Goal: Task Accomplishment & Management: Use online tool/utility

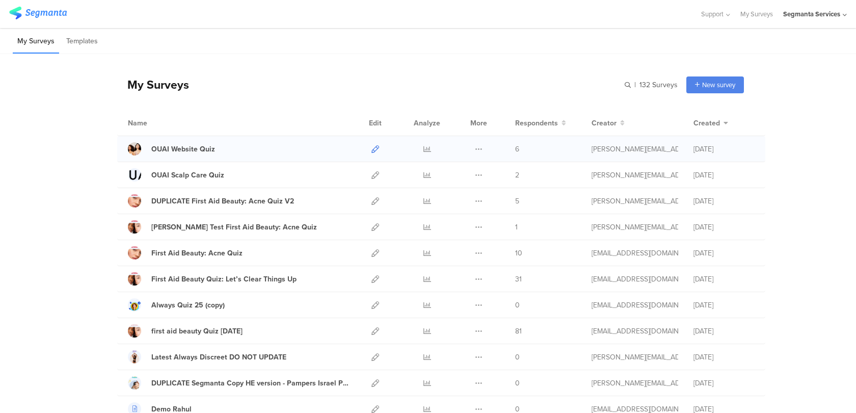
click at [376, 146] on icon at bounding box center [375, 149] width 8 height 8
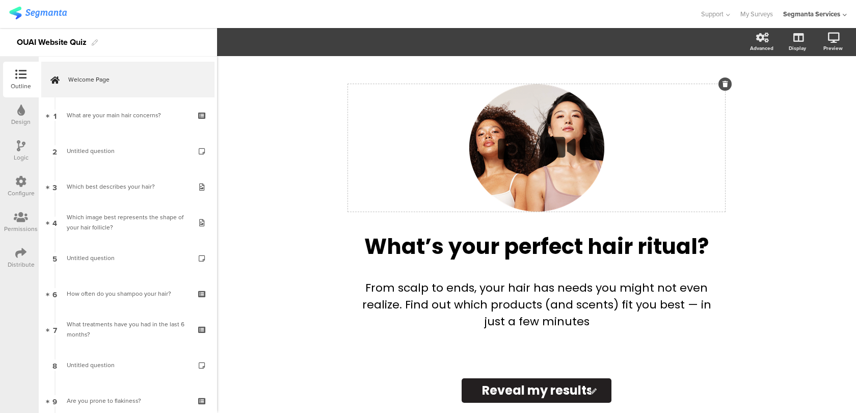
click at [573, 173] on div "/" at bounding box center [536, 147] width 377 height 127
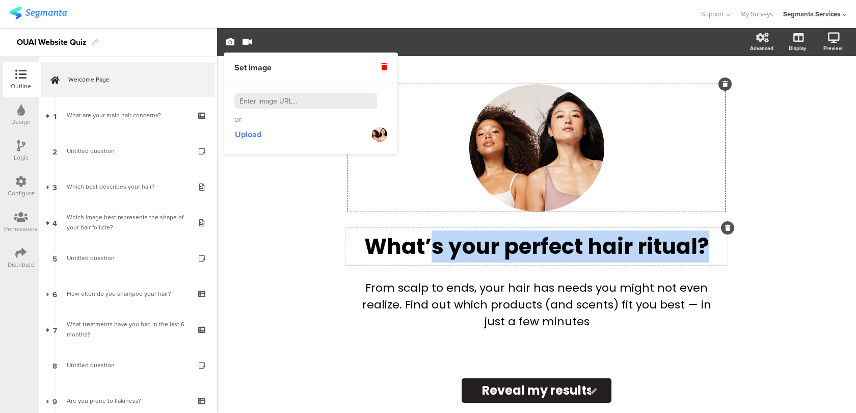
click at [434, 262] on div "What’s your perfect hair ritual? What’s your perfect hair ritual?" at bounding box center [537, 246] width 382 height 37
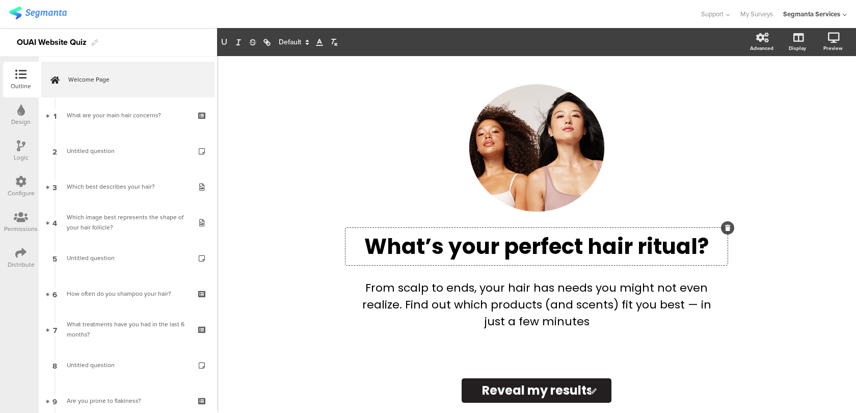
click at [278, 258] on div "/ What’s your perfect hair ritual? What’s your perfect hair ritual? What’s your…" at bounding box center [536, 234] width 639 height 357
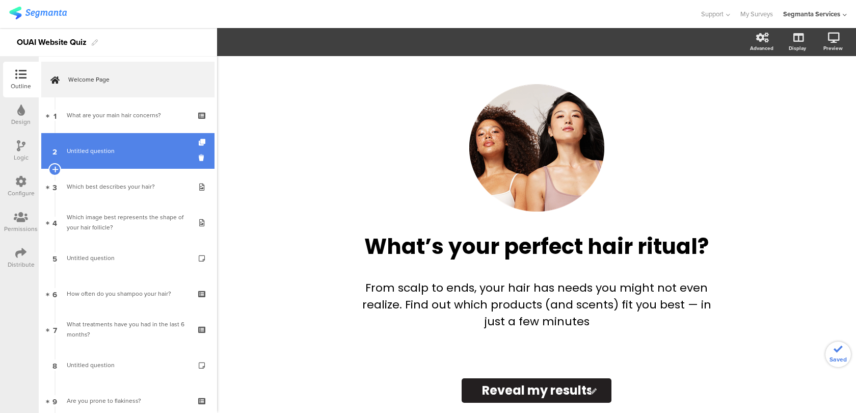
click at [137, 150] on span "Untitled question" at bounding box center [128, 151] width 122 height 10
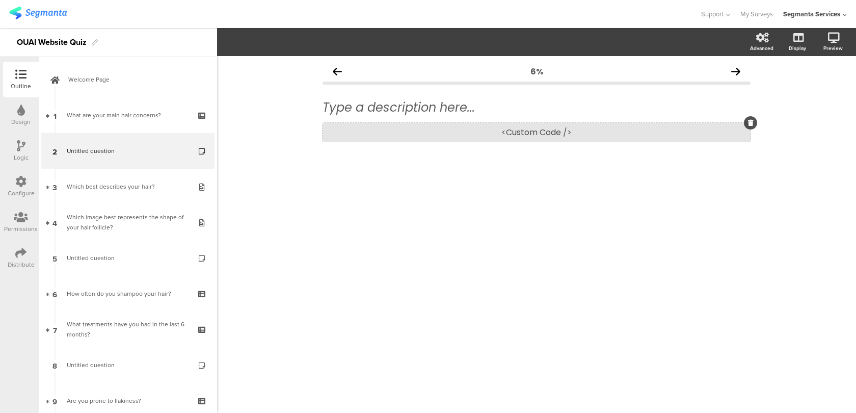
click at [388, 137] on div "<Custom Code />" at bounding box center [537, 132] width 428 height 19
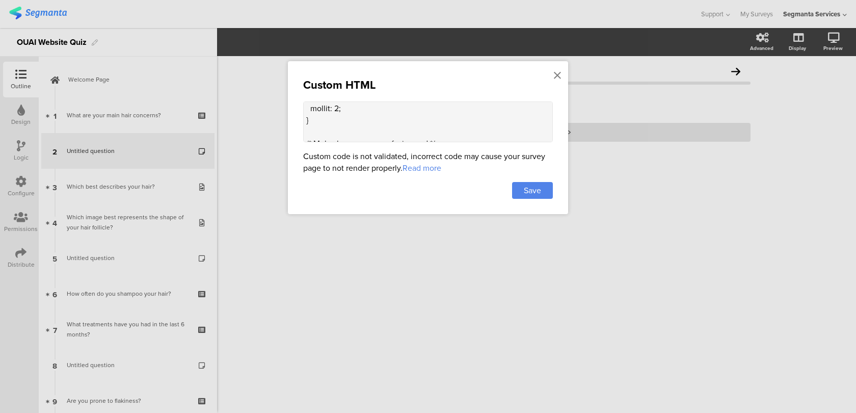
scroll to position [662, 0]
click at [560, 74] on icon at bounding box center [557, 75] width 7 height 11
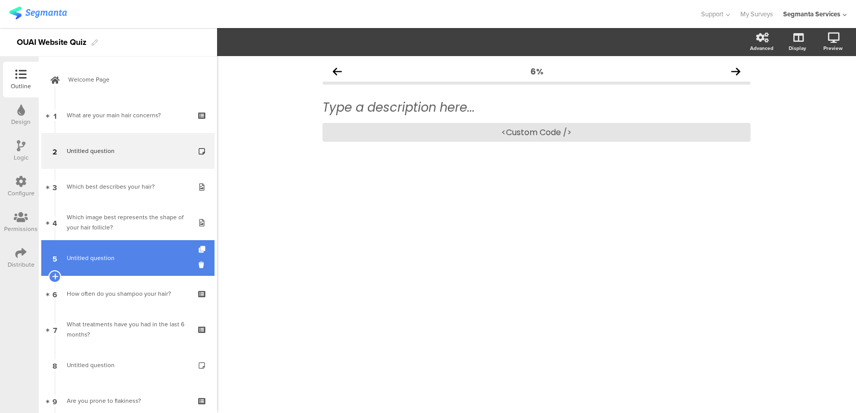
click at [153, 251] on link "5 Untitled question" at bounding box center [127, 258] width 173 height 36
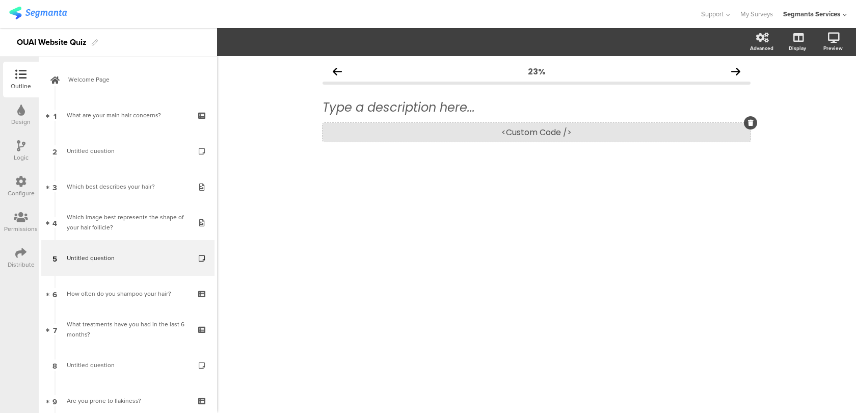
click at [423, 136] on div "<Custom Code />" at bounding box center [537, 132] width 428 height 19
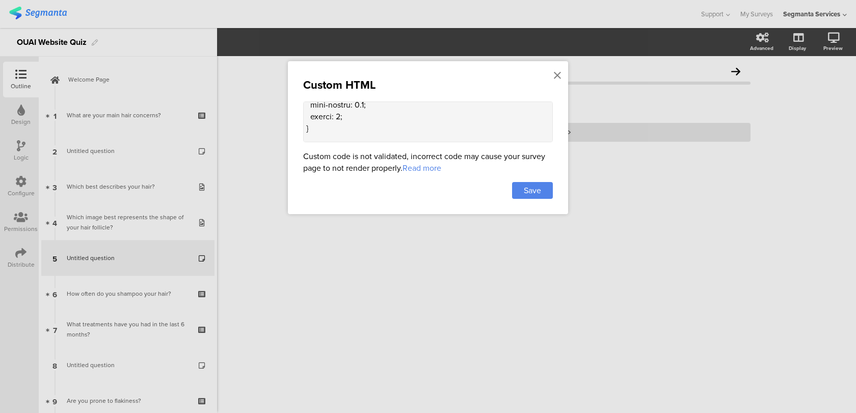
scroll to position [675, 0]
click at [555, 73] on icon at bounding box center [557, 75] width 7 height 11
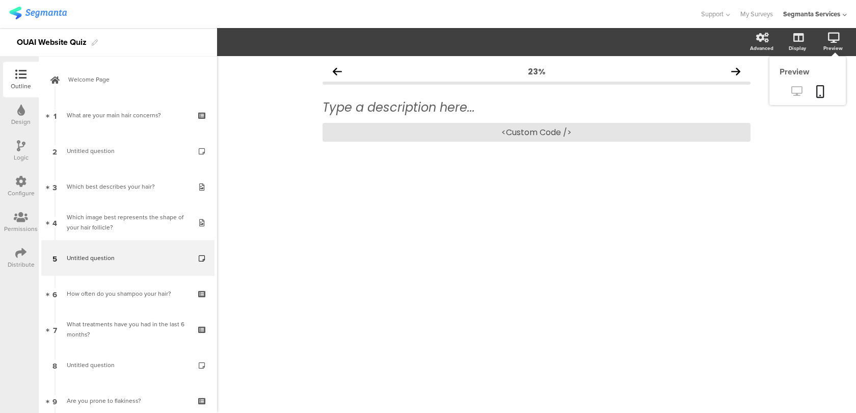
click at [785, 98] on link at bounding box center [796, 92] width 25 height 17
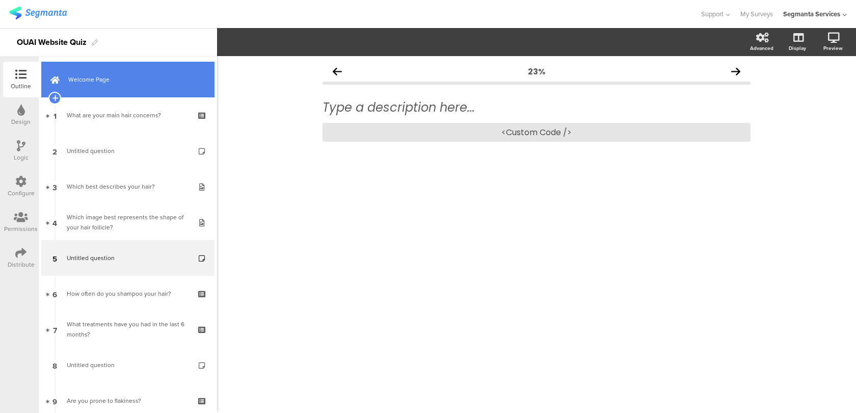
click at [119, 89] on link "Welcome Page" at bounding box center [127, 80] width 173 height 36
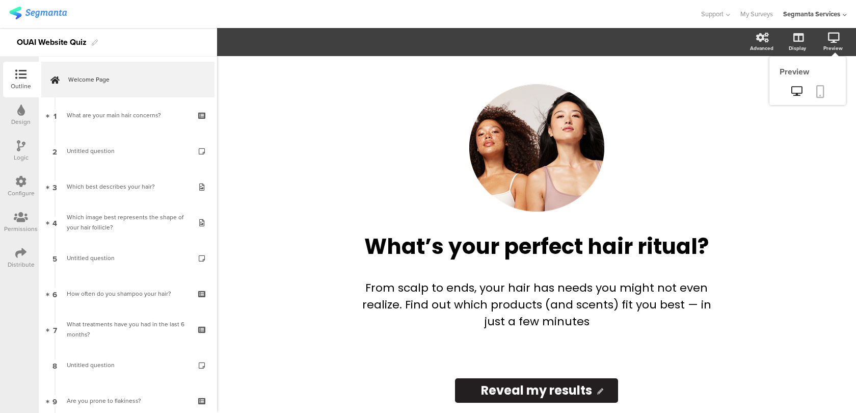
click at [822, 92] on icon at bounding box center [820, 91] width 8 height 13
click at [794, 86] on link at bounding box center [796, 92] width 25 height 17
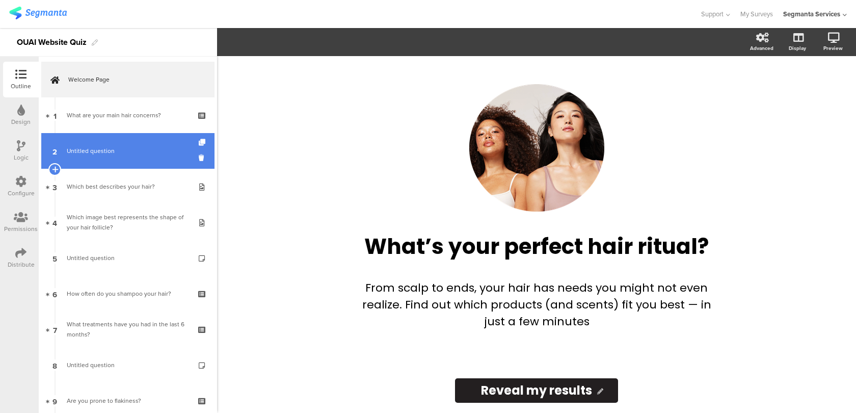
click at [158, 155] on span "Untitled question" at bounding box center [128, 151] width 122 height 10
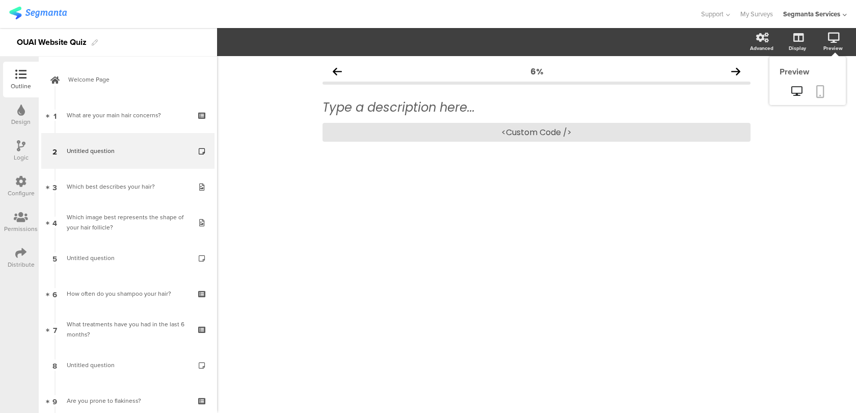
click at [818, 90] on icon at bounding box center [820, 91] width 8 height 13
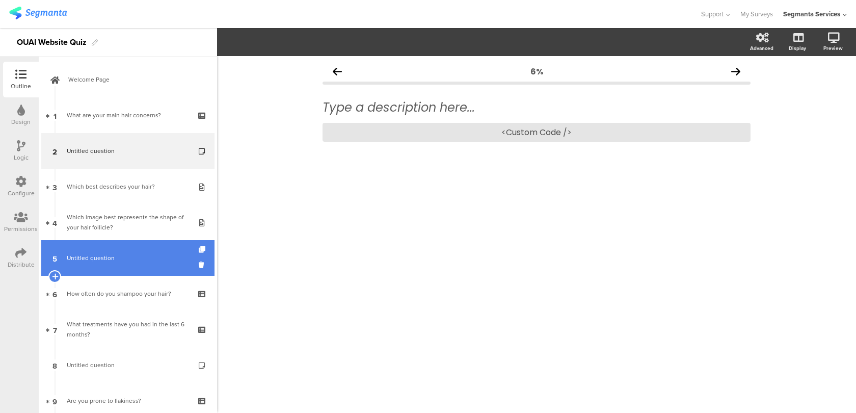
click at [164, 271] on link "5 Untitled question" at bounding box center [127, 258] width 173 height 36
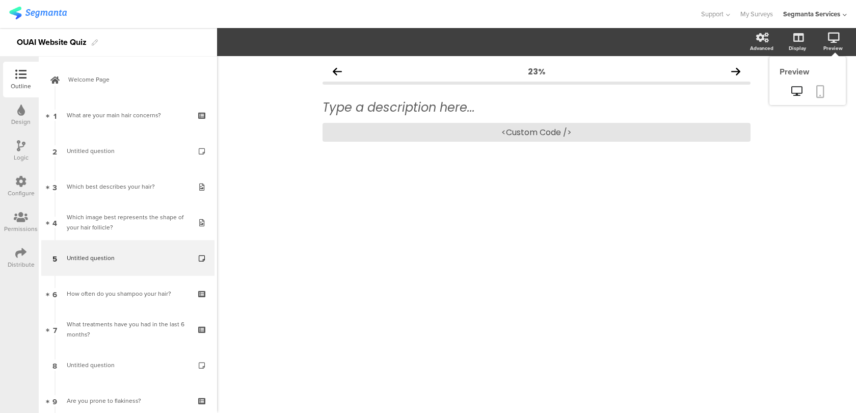
click at [823, 85] on icon at bounding box center [820, 91] width 8 height 13
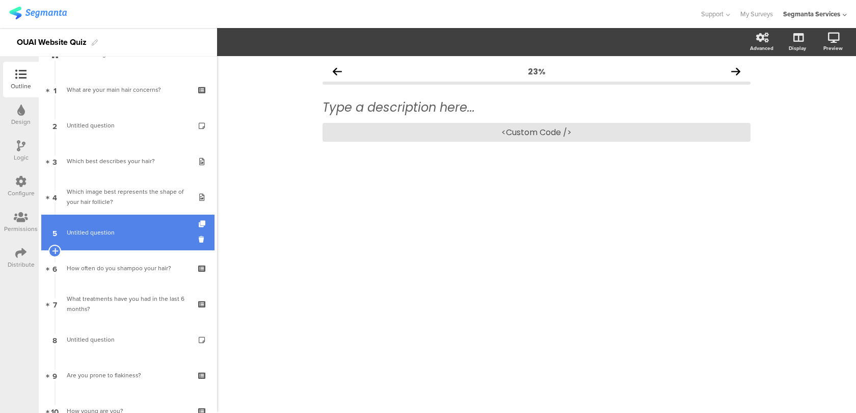
scroll to position [38, 0]
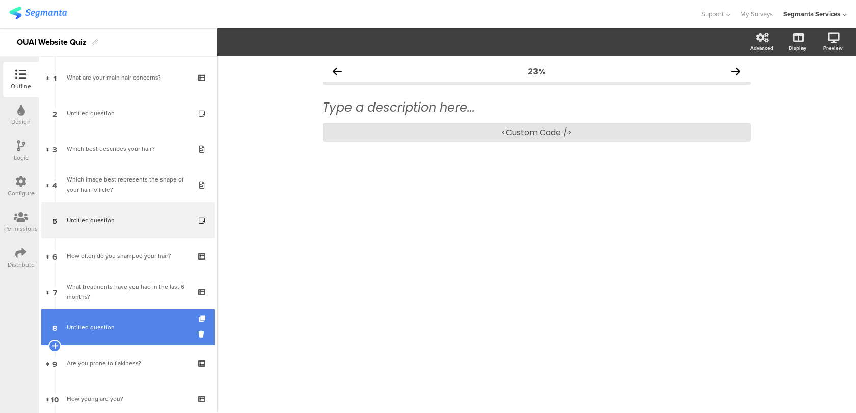
click at [174, 314] on link "8 Untitled question" at bounding box center [127, 327] width 173 height 36
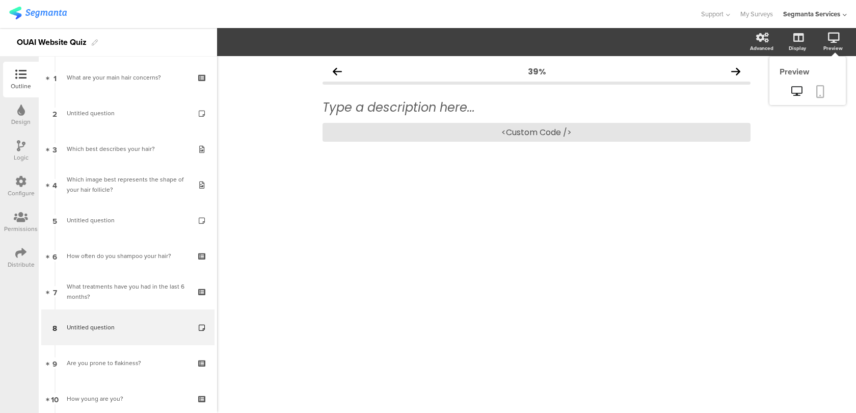
click at [819, 95] on icon at bounding box center [820, 91] width 8 height 13
click at [590, 129] on div "<Custom Code />" at bounding box center [537, 132] width 428 height 19
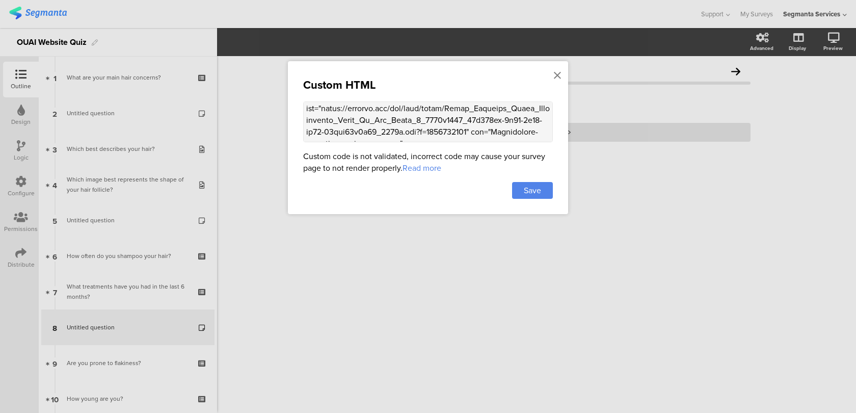
scroll to position [323, 0]
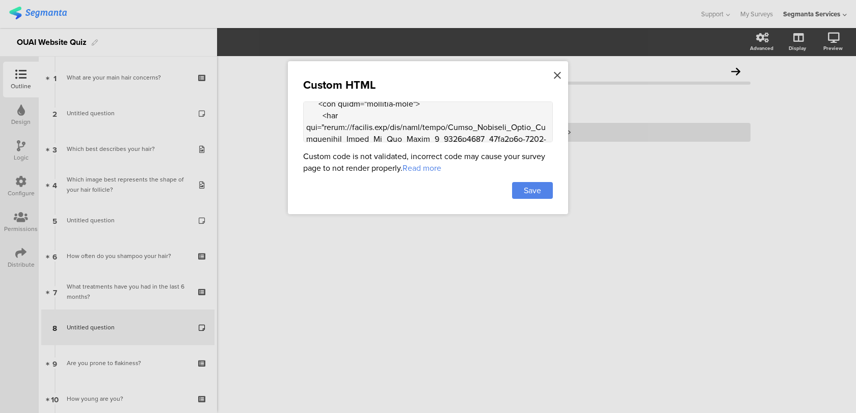
click at [554, 77] on icon at bounding box center [557, 75] width 7 height 11
